Goal: Transaction & Acquisition: Purchase product/service

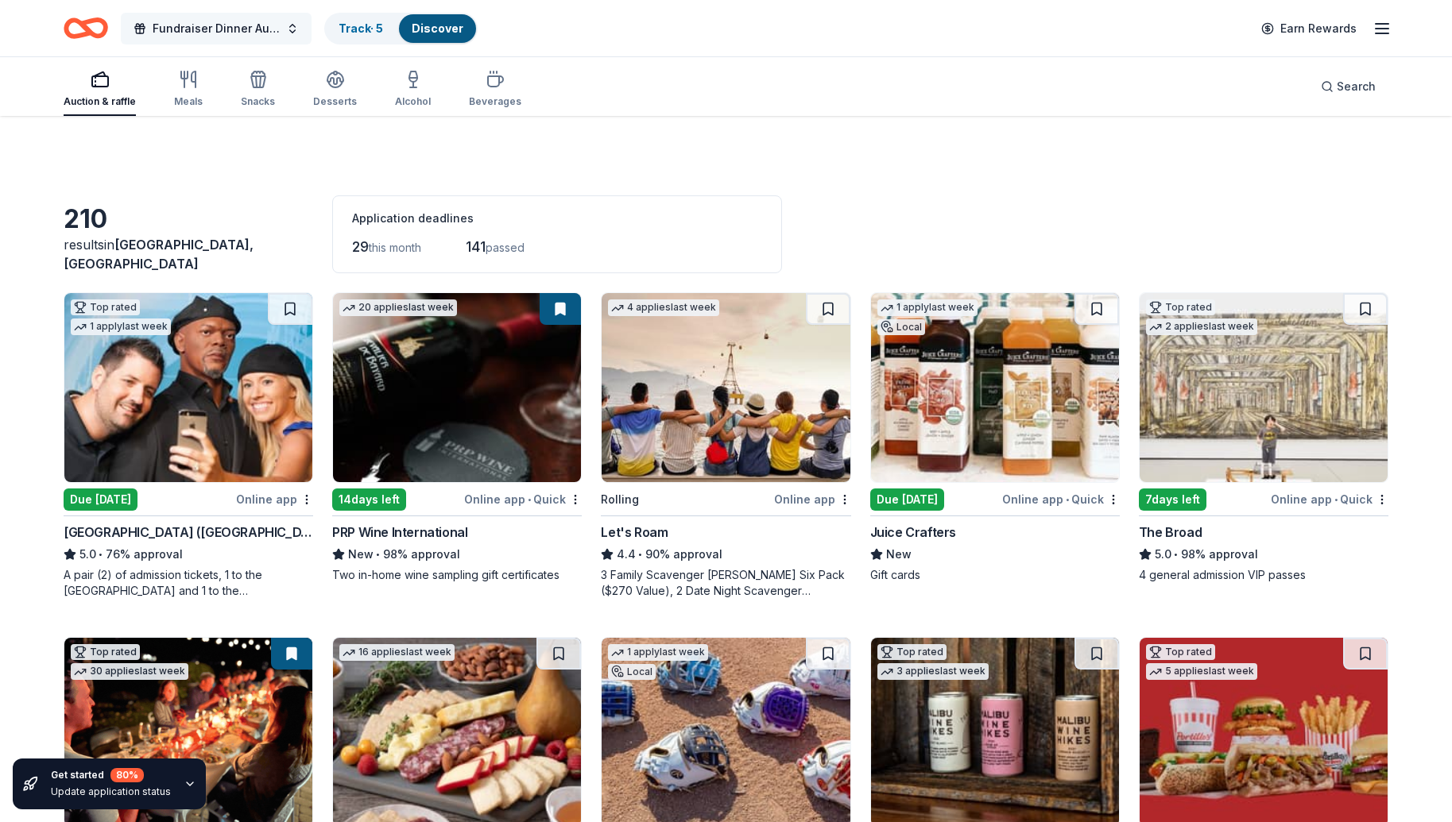
scroll to position [4303, 0]
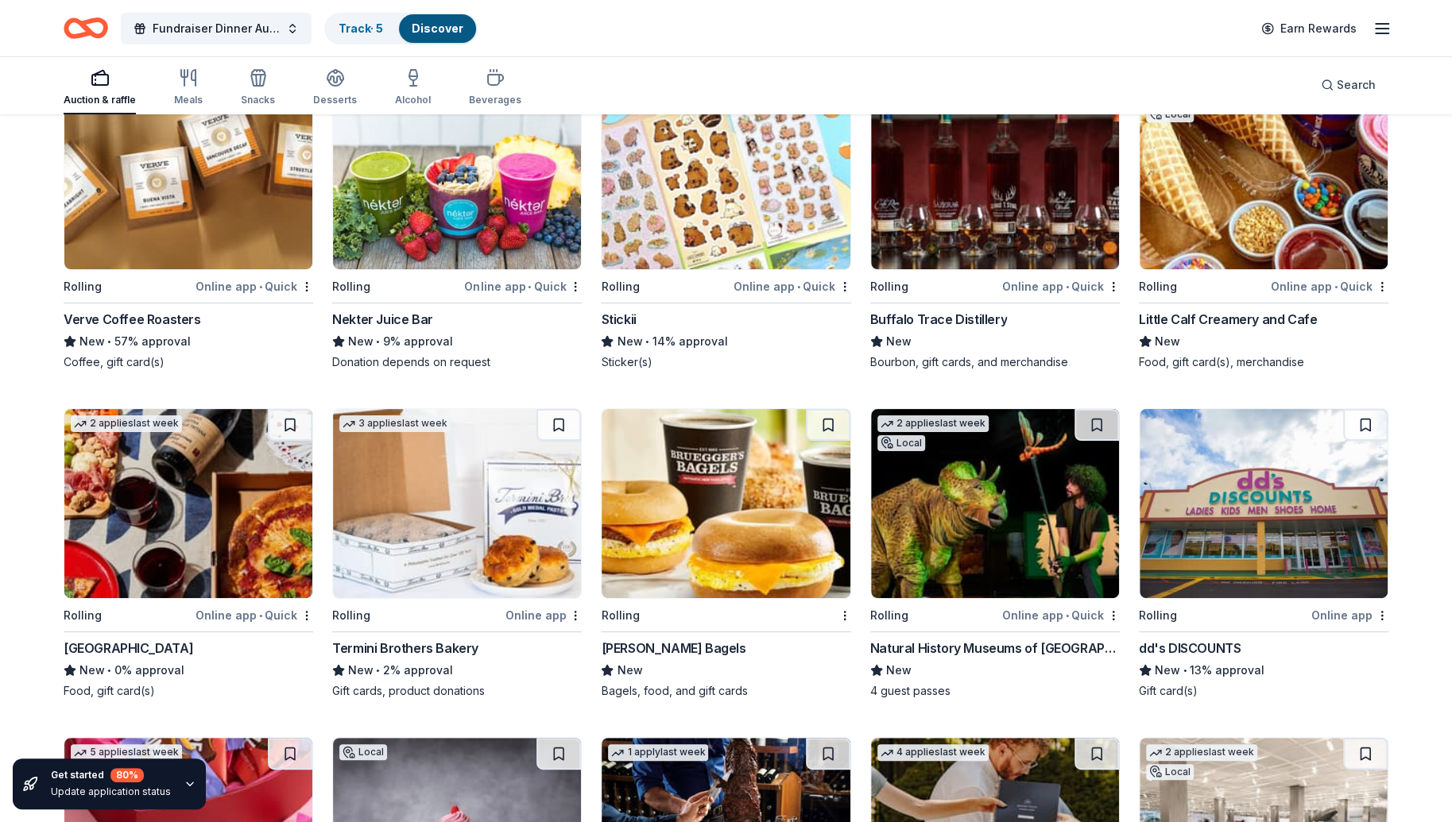
click at [97, 70] on icon "button" at bounding box center [100, 77] width 19 height 19
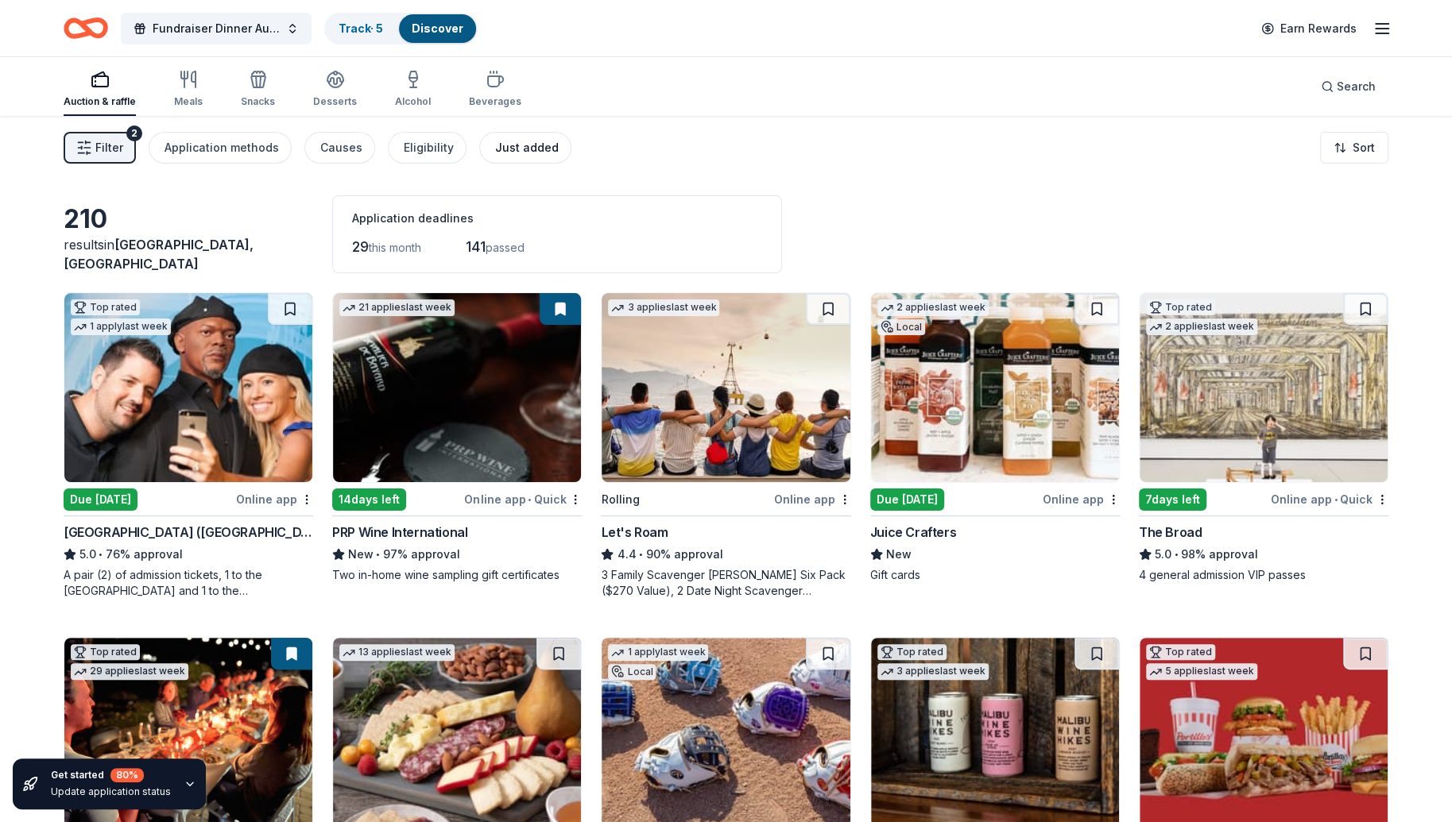
click at [539, 146] on div "Just added" at bounding box center [527, 147] width 64 height 19
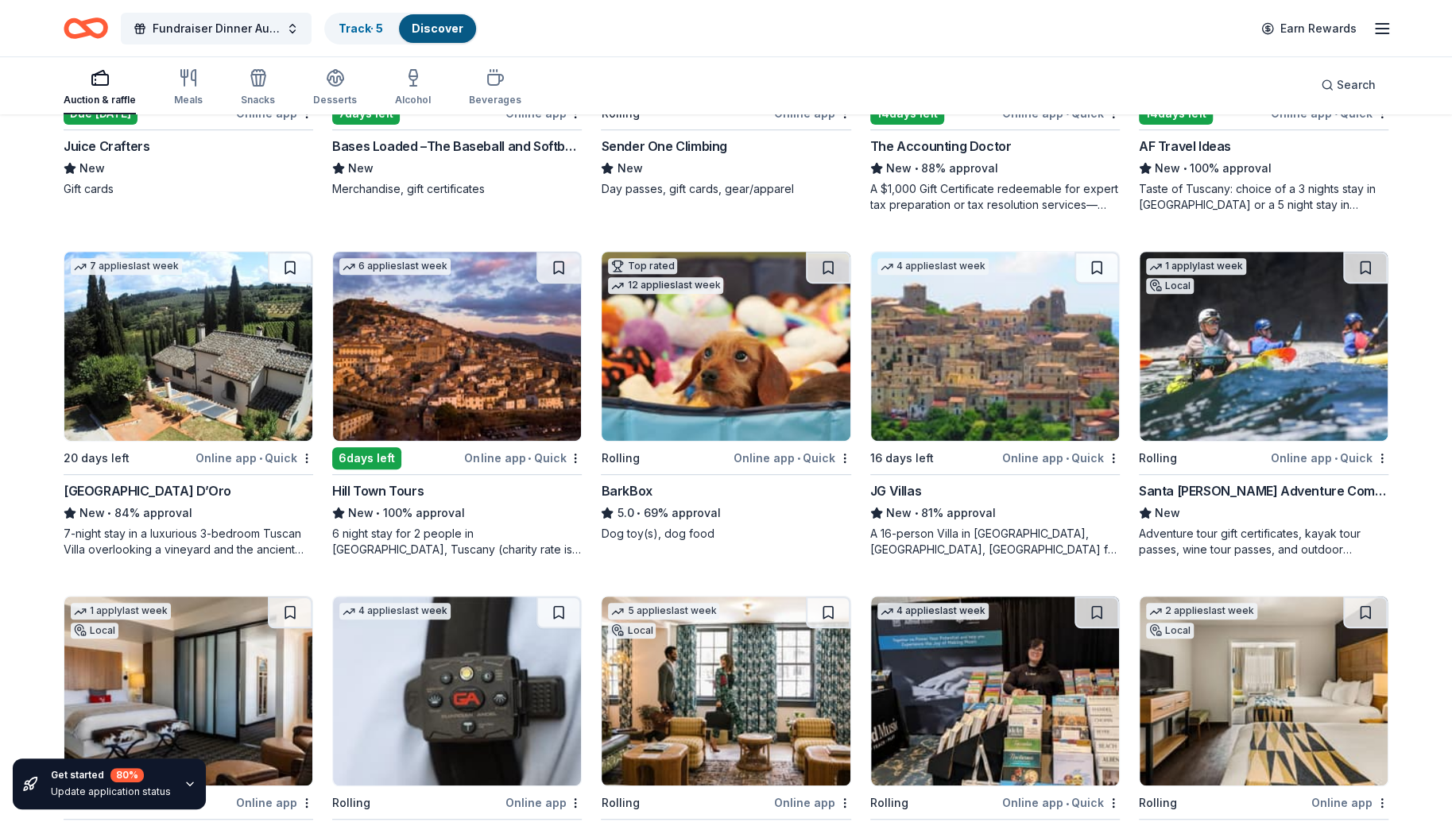
scroll to position [280, 0]
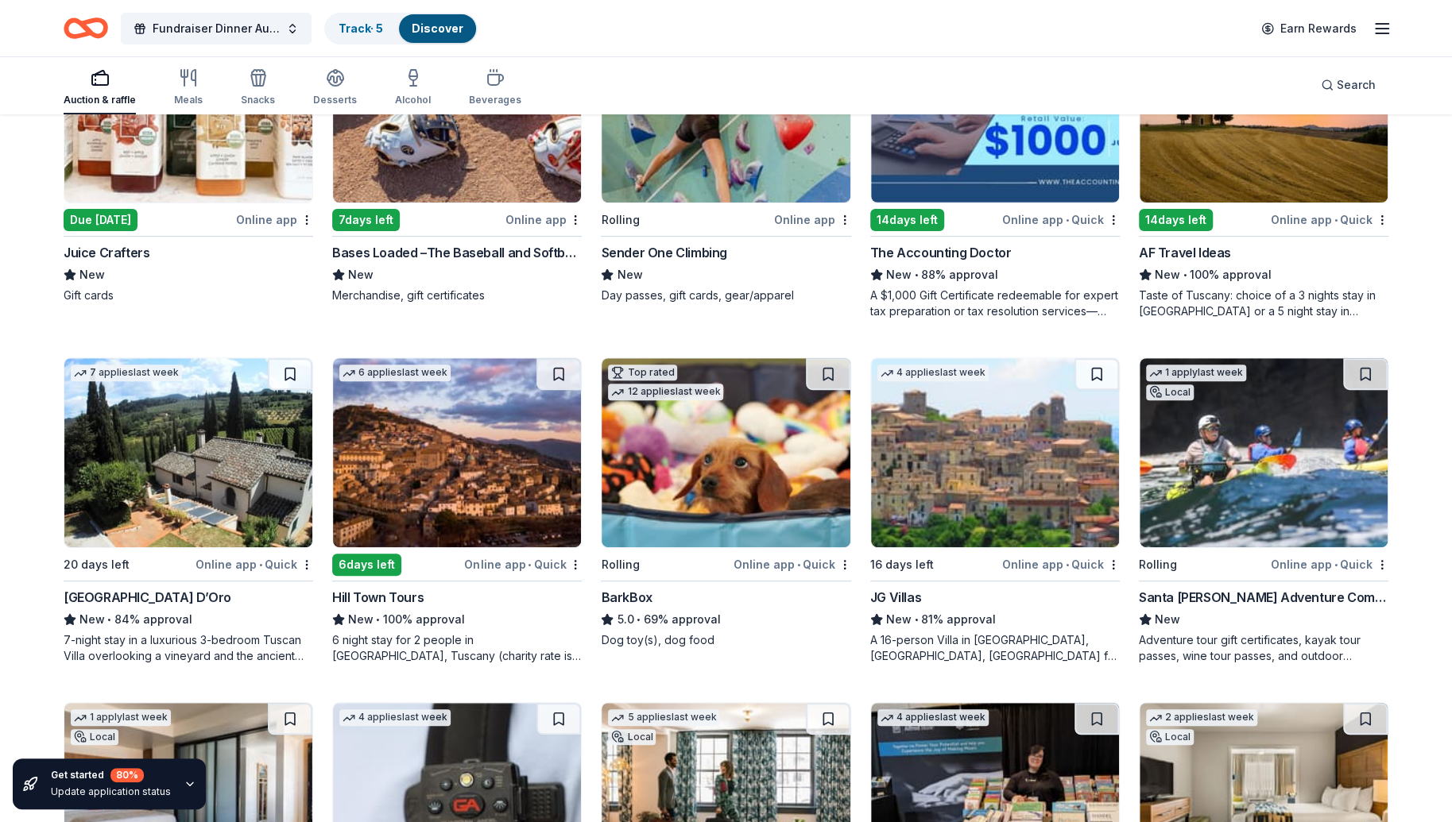
click at [772, 452] on img at bounding box center [725, 452] width 248 height 189
